Goal: Find contact information: Find contact information

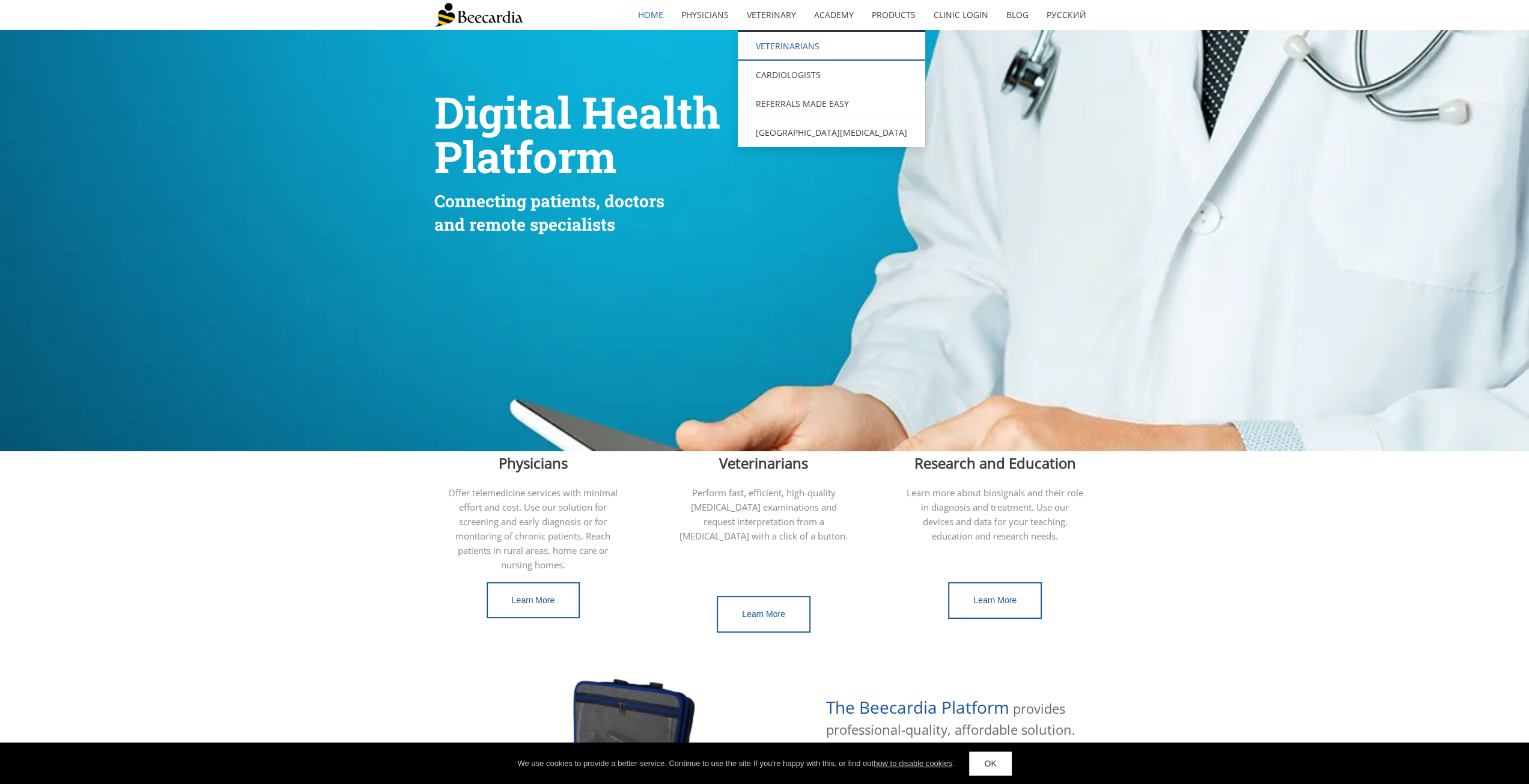
click at [784, 41] on link "Veterinarians" at bounding box center [832, 46] width 187 height 29
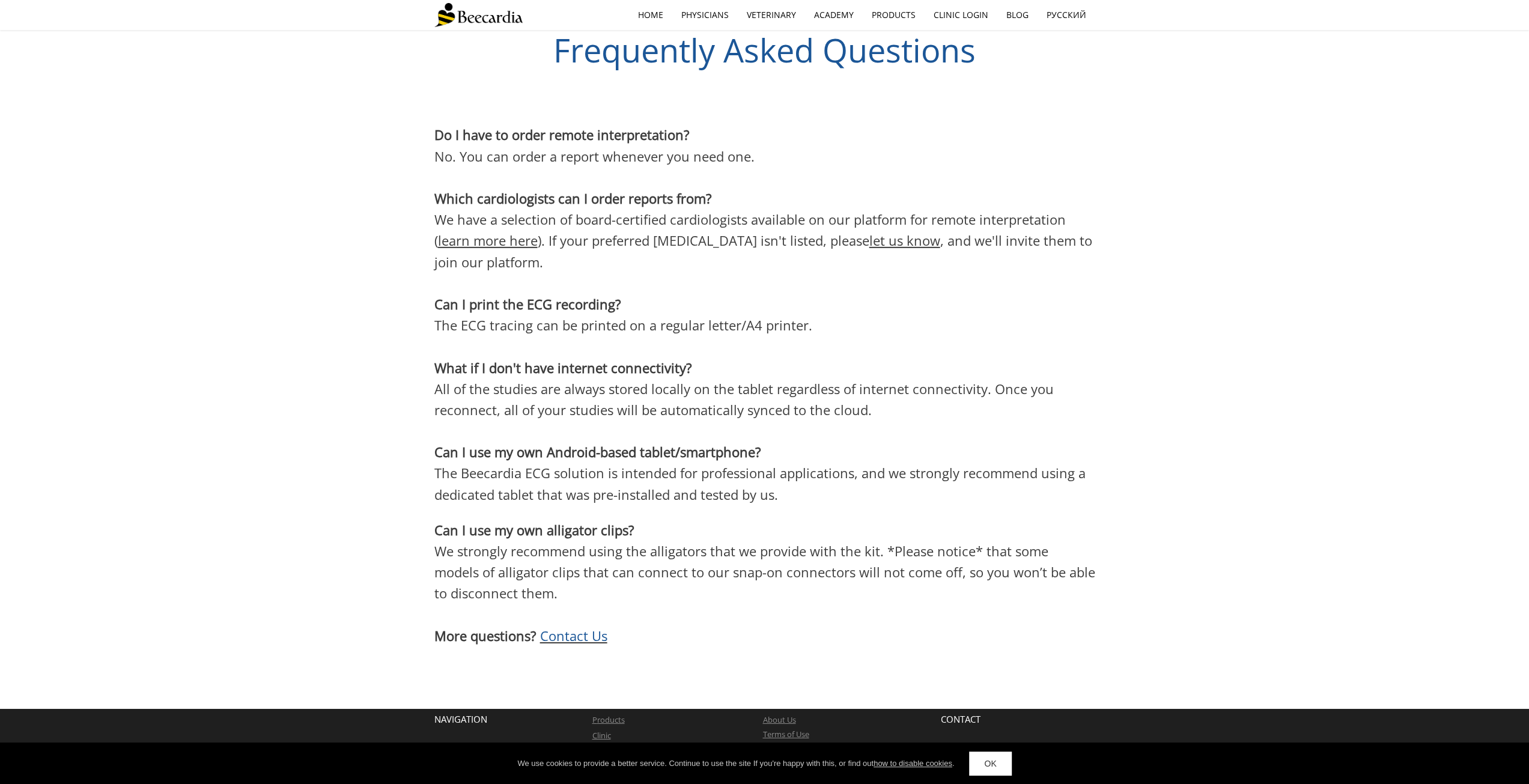
scroll to position [3717, 0]
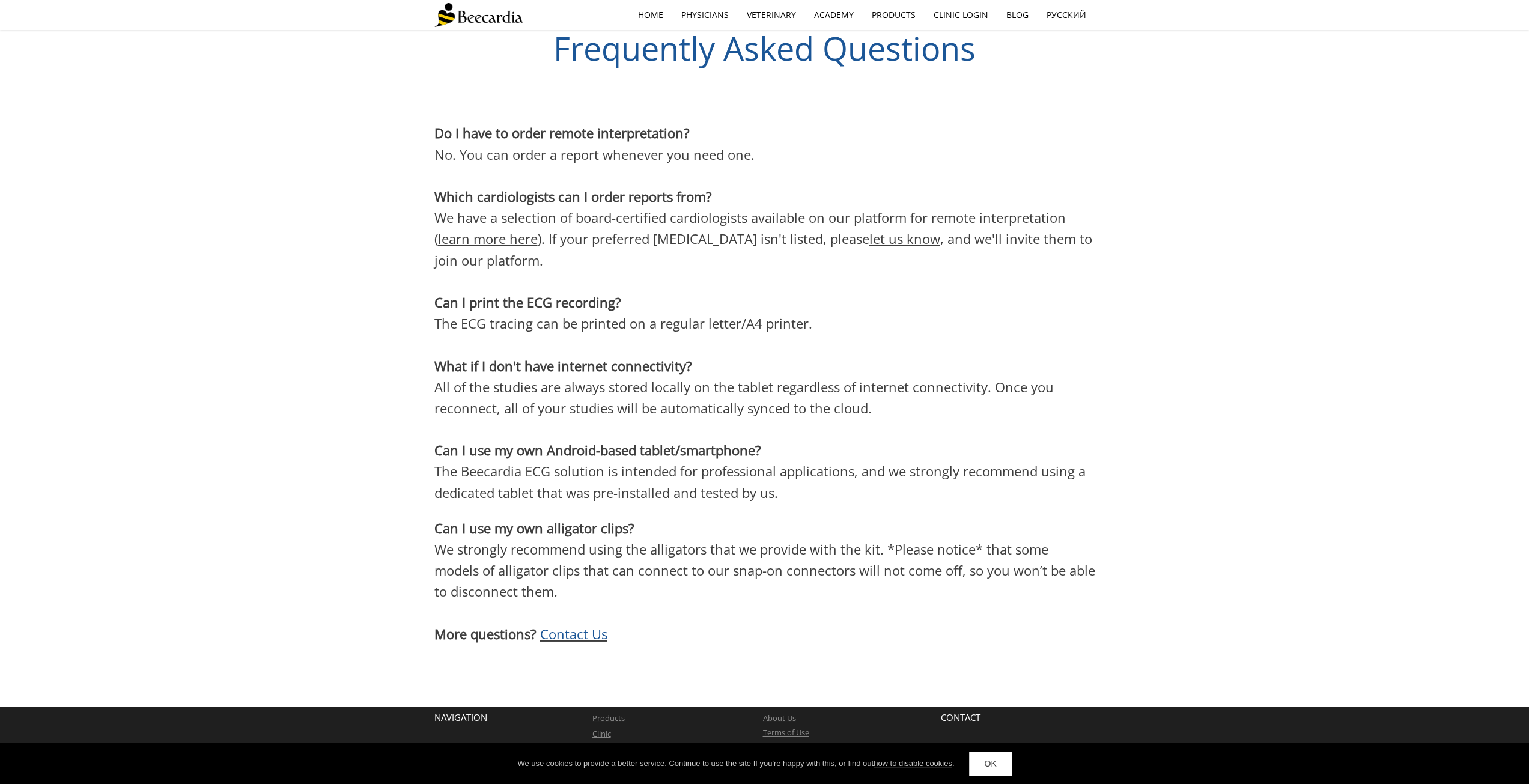
click at [981, 763] on link "OK" at bounding box center [990, 763] width 42 height 24
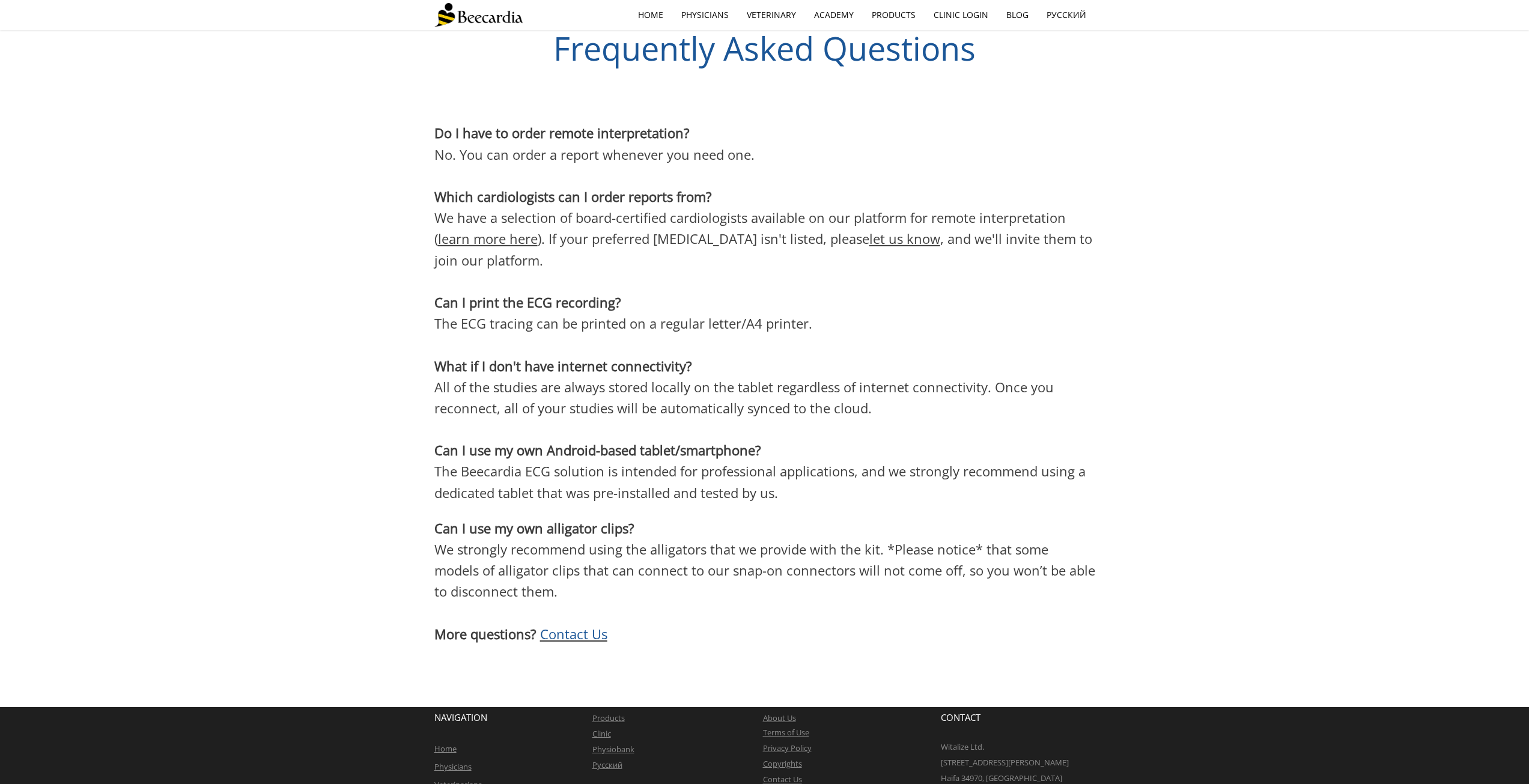
click at [784, 774] on link "Contact Us" at bounding box center [781, 779] width 39 height 11
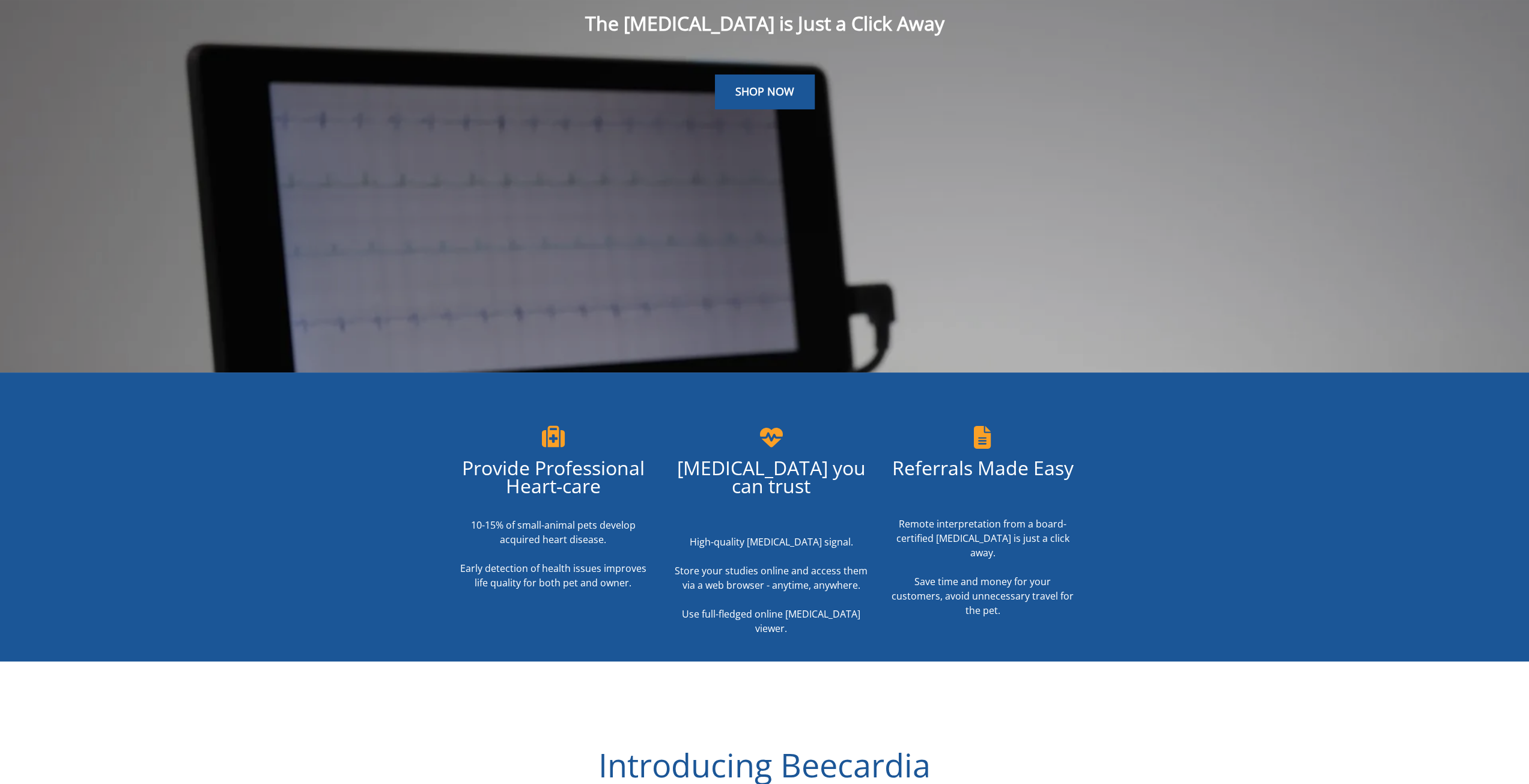
scroll to position [0, 0]
